Goal: Task Accomplishment & Management: Manage account settings

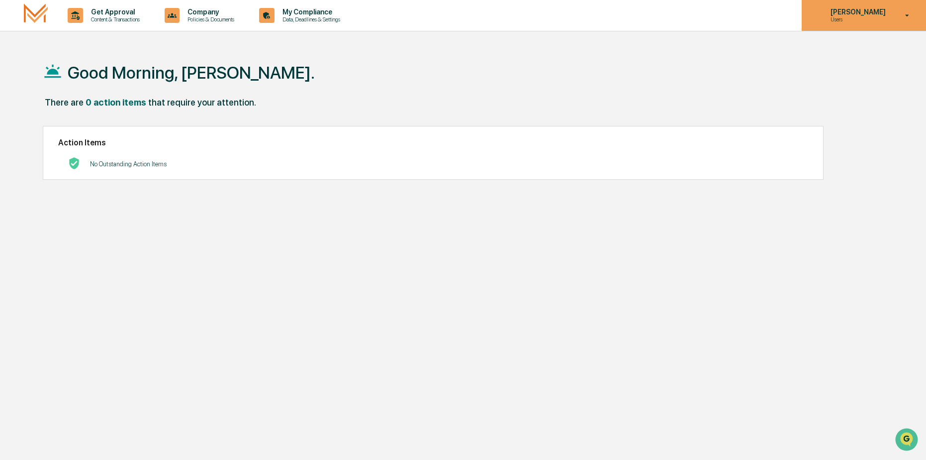
click at [889, 17] on p "Users" at bounding box center [857, 19] width 68 height 7
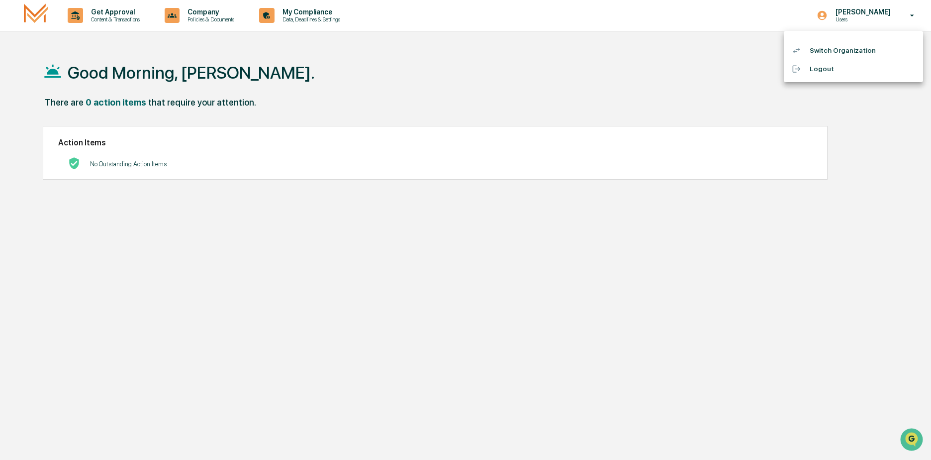
click at [812, 70] on li "Logout" at bounding box center [853, 69] width 139 height 18
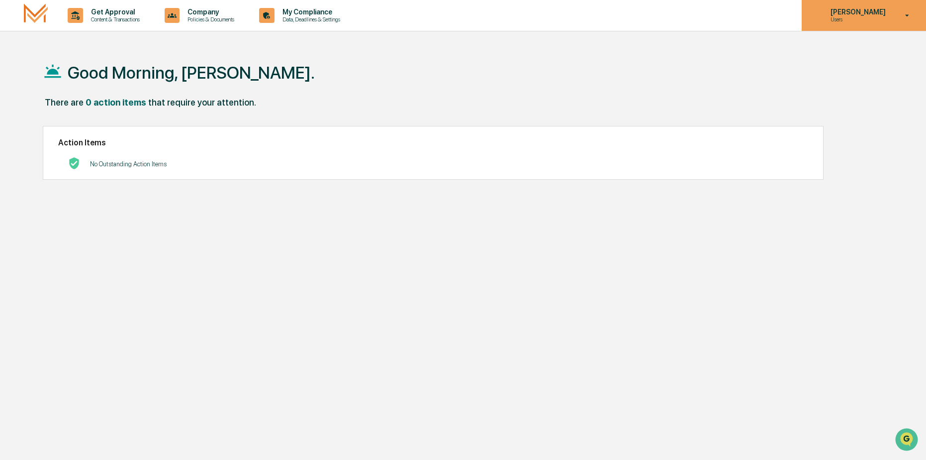
click at [907, 16] on icon at bounding box center [907, 15] width 17 height 9
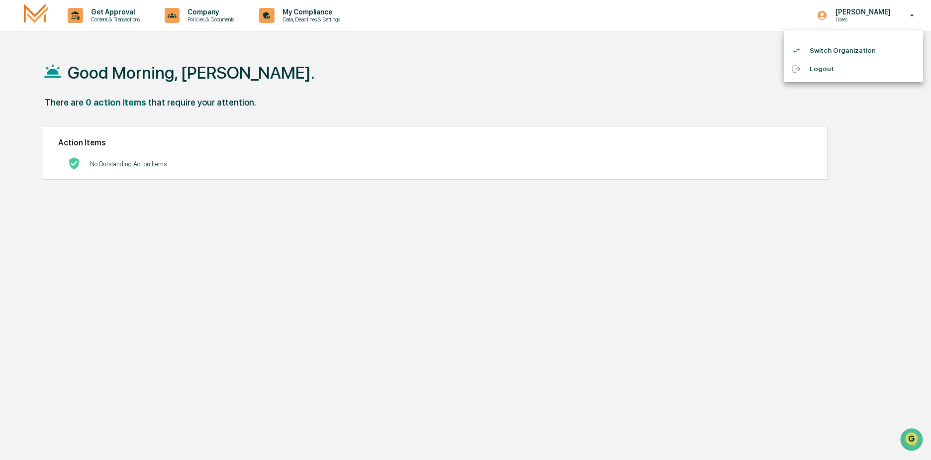
click at [818, 70] on li "Logout" at bounding box center [853, 69] width 139 height 18
